Goal: Task Accomplishment & Management: Use online tool/utility

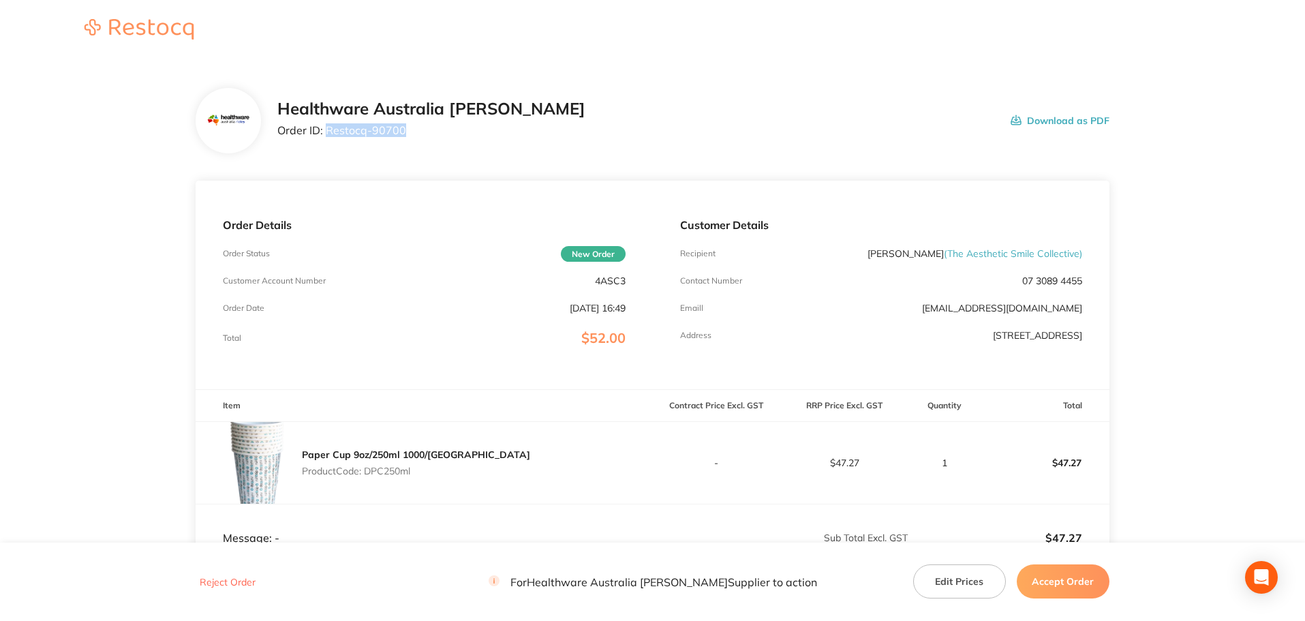
drag, startPoint x: 404, startPoint y: 138, endPoint x: 329, endPoint y: 140, distance: 75.0
click at [329, 140] on div "Healthware Australia [PERSON_NAME] Order ID: Restocq- 90700" at bounding box center [431, 121] width 308 height 42
copy p "Restocq- 90700"
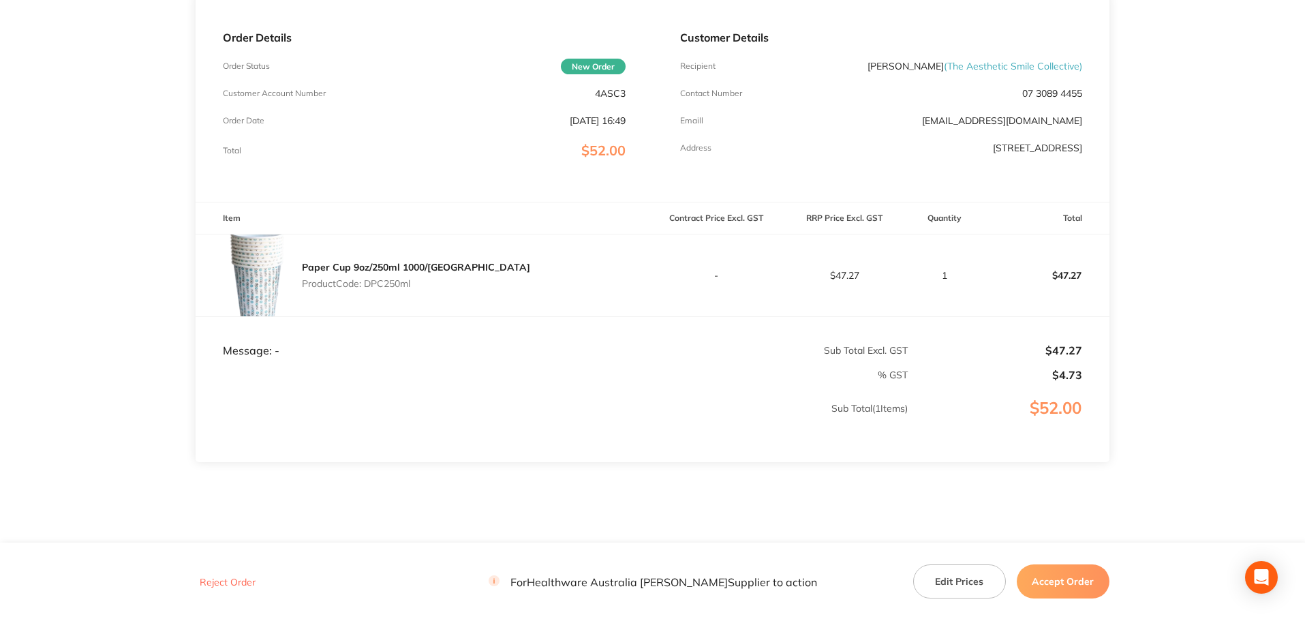
scroll to position [216, 0]
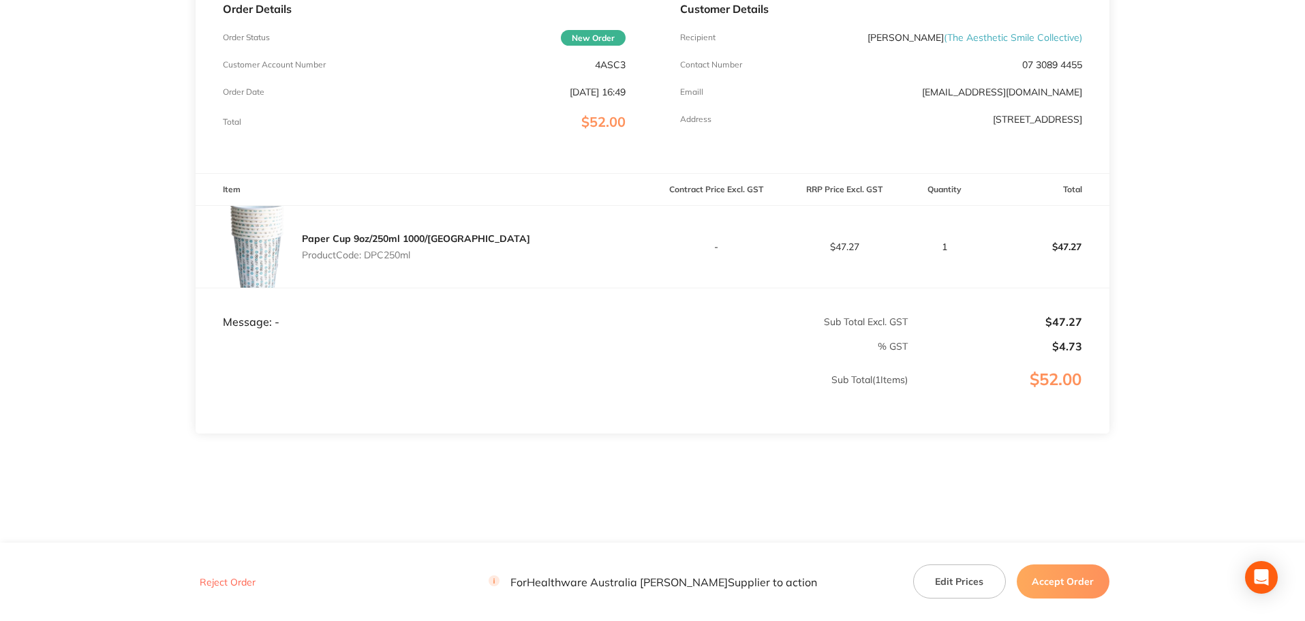
click at [389, 252] on p "Product Code: DPC250ml" at bounding box center [416, 254] width 228 height 11
copy p "DPC250ml"
click at [1084, 579] on button "Accept Order" at bounding box center [1063, 581] width 93 height 34
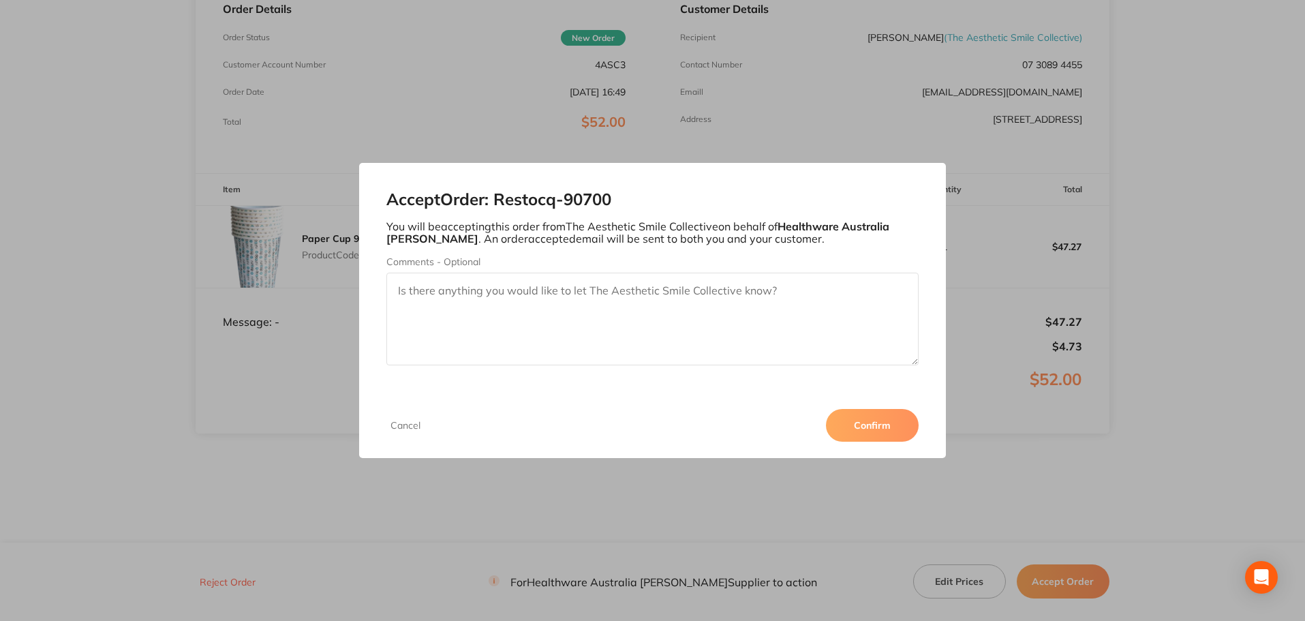
click at [879, 424] on button "Confirm" at bounding box center [872, 425] width 93 height 33
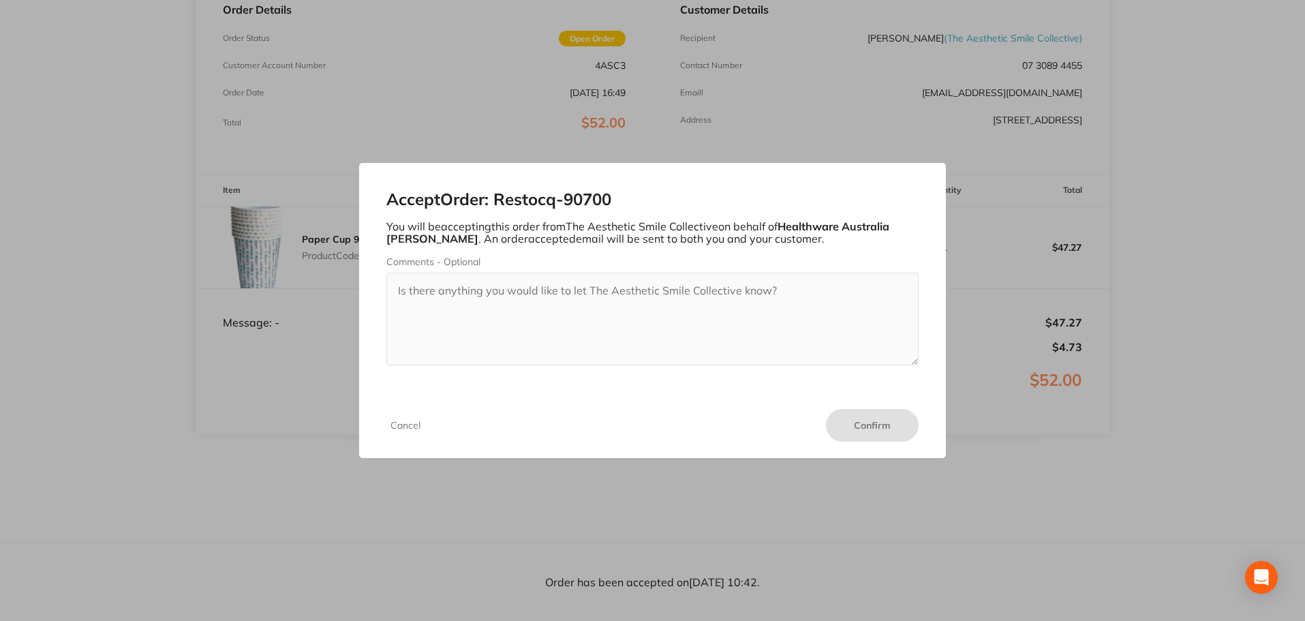
scroll to position [215, 0]
